Goal: Task Accomplishment & Management: Use online tool/utility

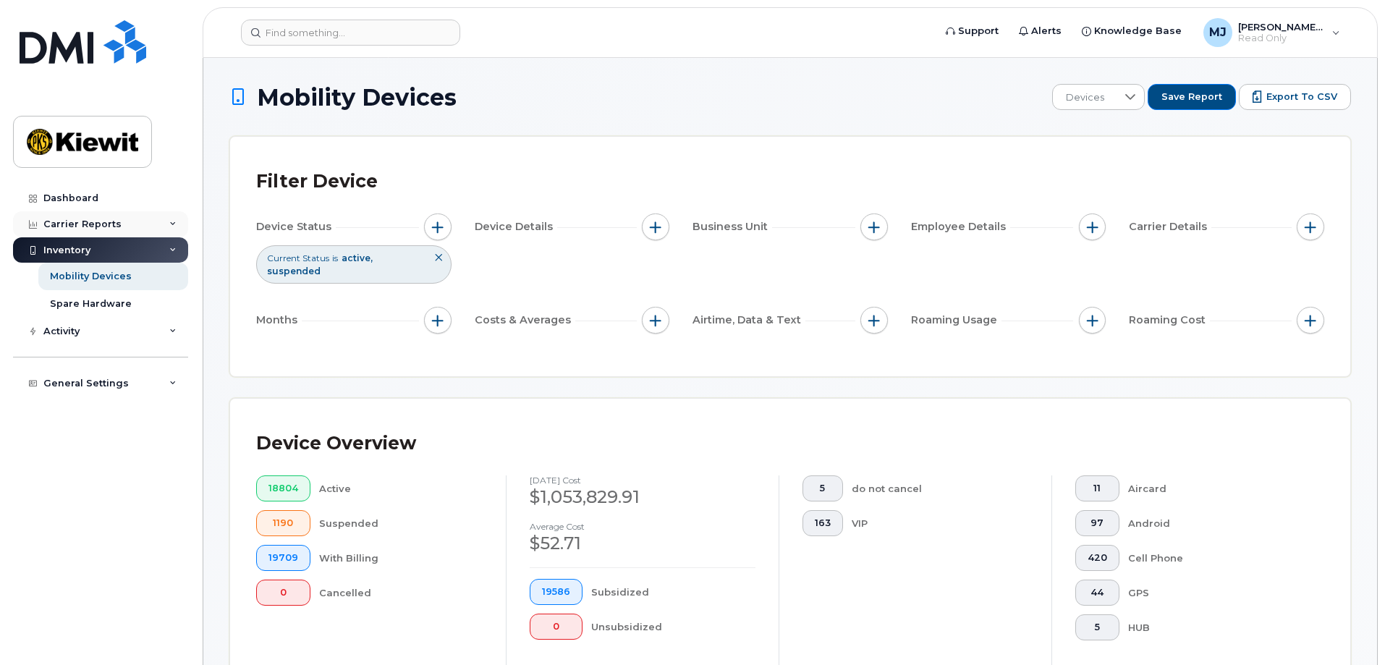
click at [121, 228] on div "Carrier Reports" at bounding box center [100, 224] width 175 height 26
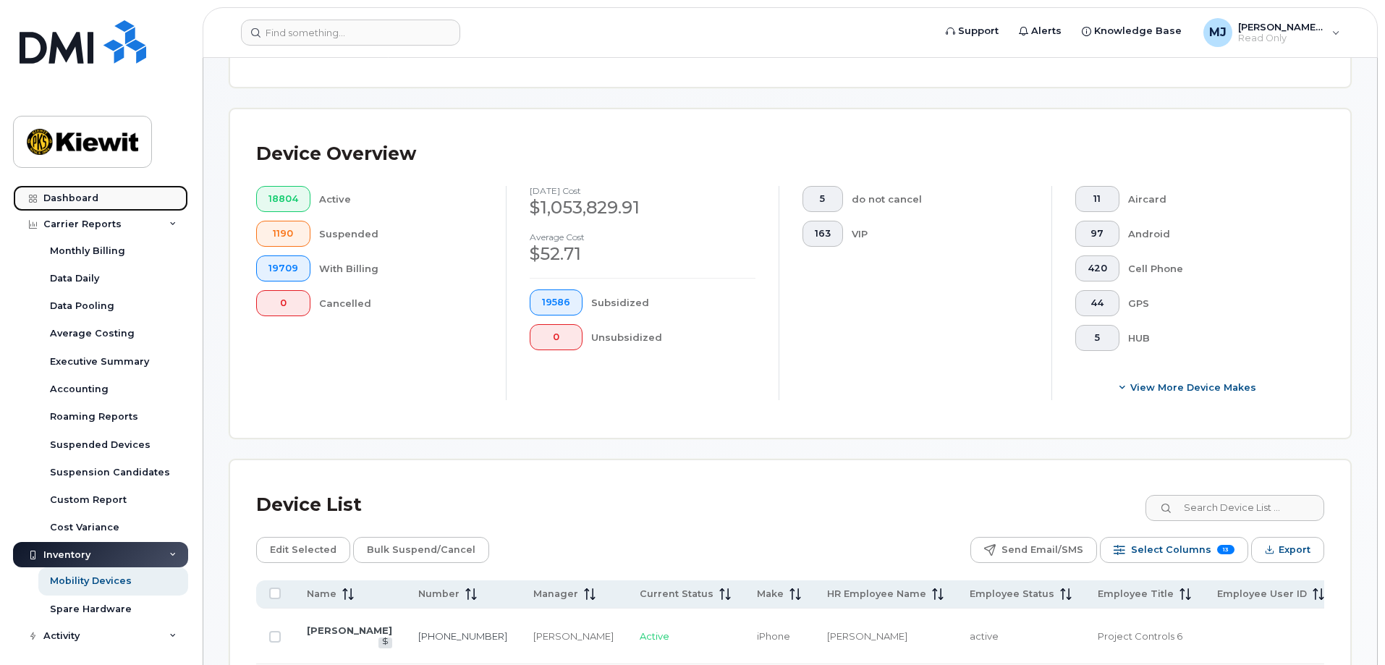
click at [106, 201] on link "Dashboard" at bounding box center [100, 198] width 175 height 26
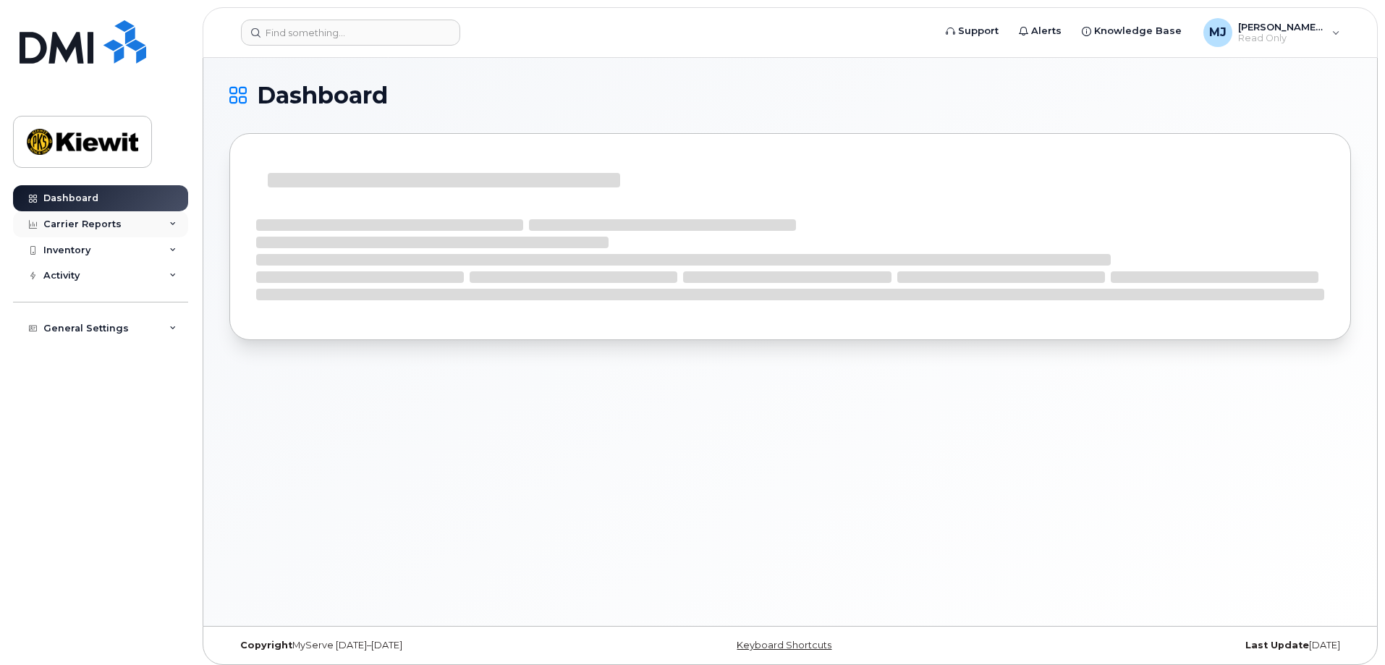
click at [168, 221] on div "Carrier Reports" at bounding box center [100, 224] width 175 height 26
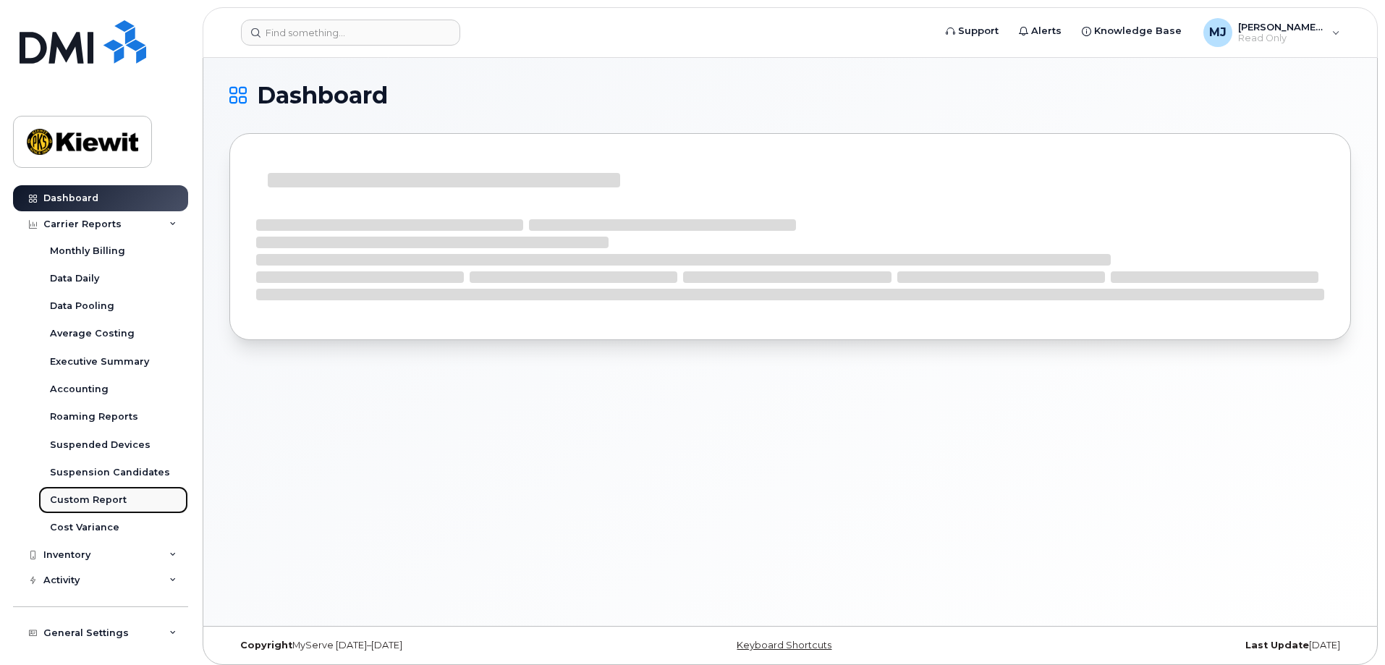
click at [140, 492] on link "Custom Report" at bounding box center [113, 499] width 150 height 27
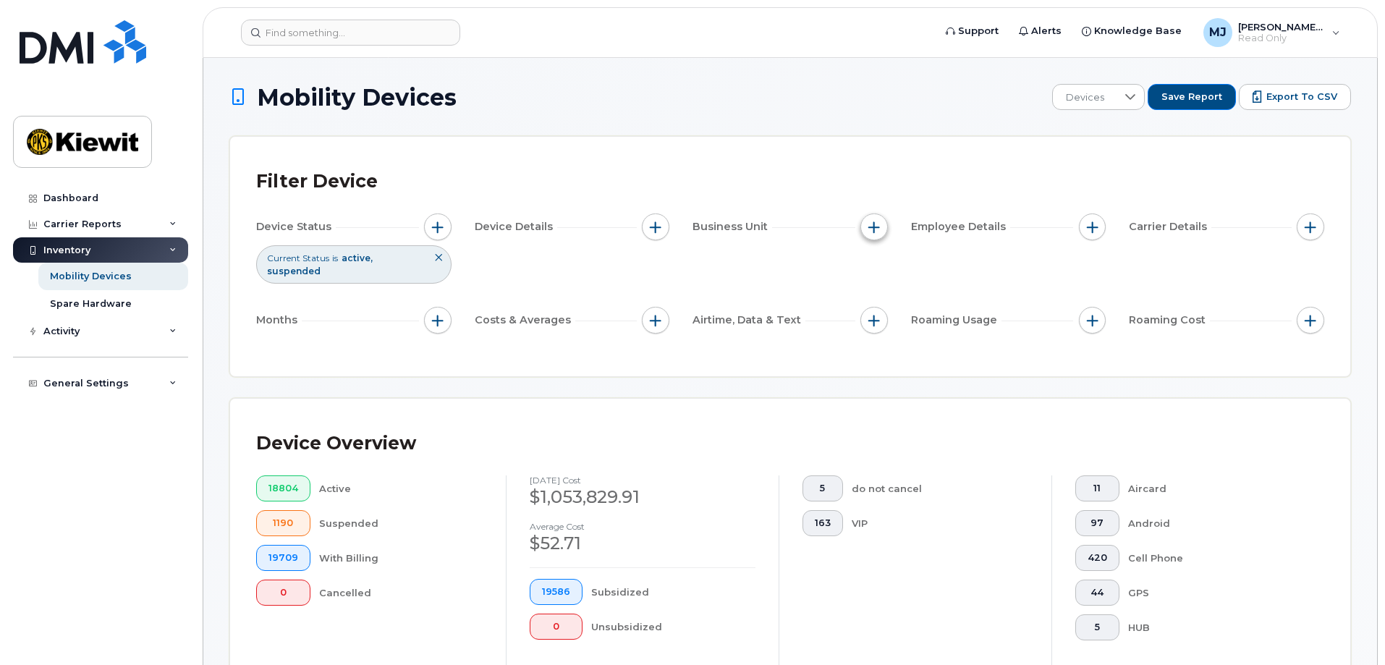
click at [881, 228] on button "button" at bounding box center [873, 226] width 27 height 27
click at [895, 367] on label "Company Code" at bounding box center [930, 361] width 80 height 14
click at [883, 367] on input "Company Code" at bounding box center [878, 362] width 12 height 12
checkbox input "true"
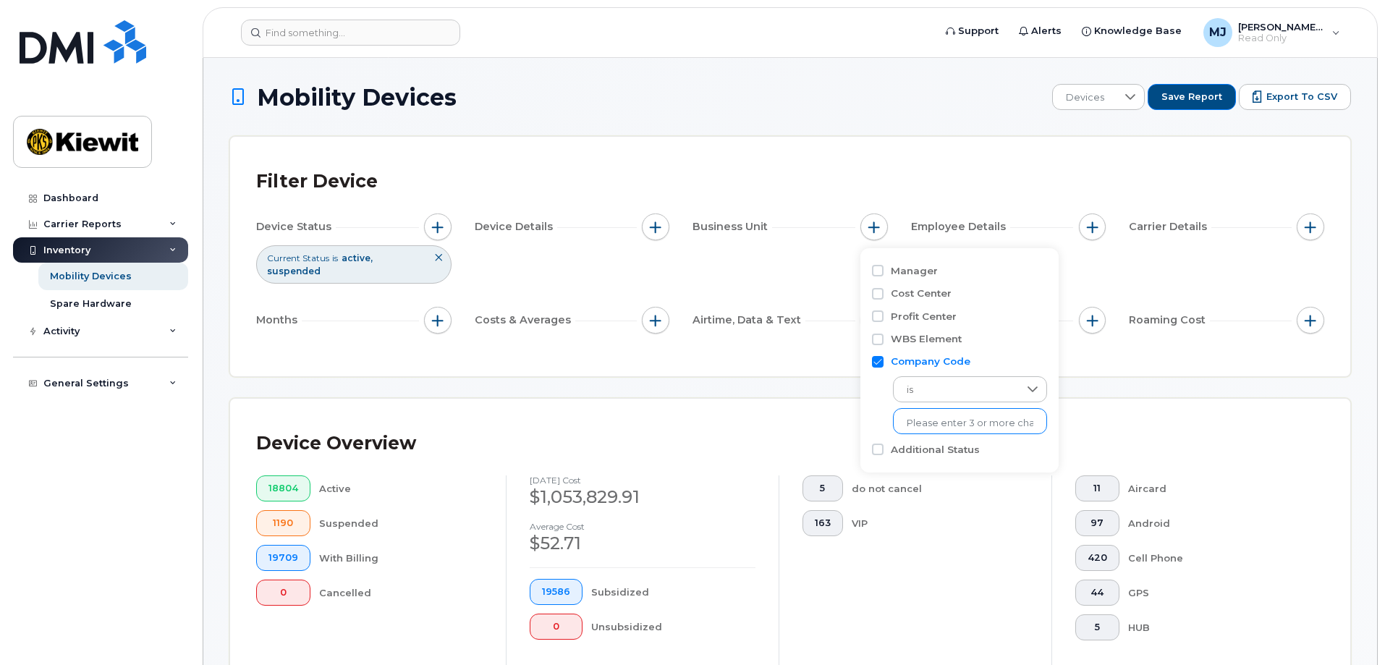
click at [948, 410] on ul at bounding box center [970, 421] width 154 height 26
click at [947, 427] on input "text" at bounding box center [969, 423] width 127 height 13
type input "k"
type input "T"
